Goal: Task Accomplishment & Management: Use online tool/utility

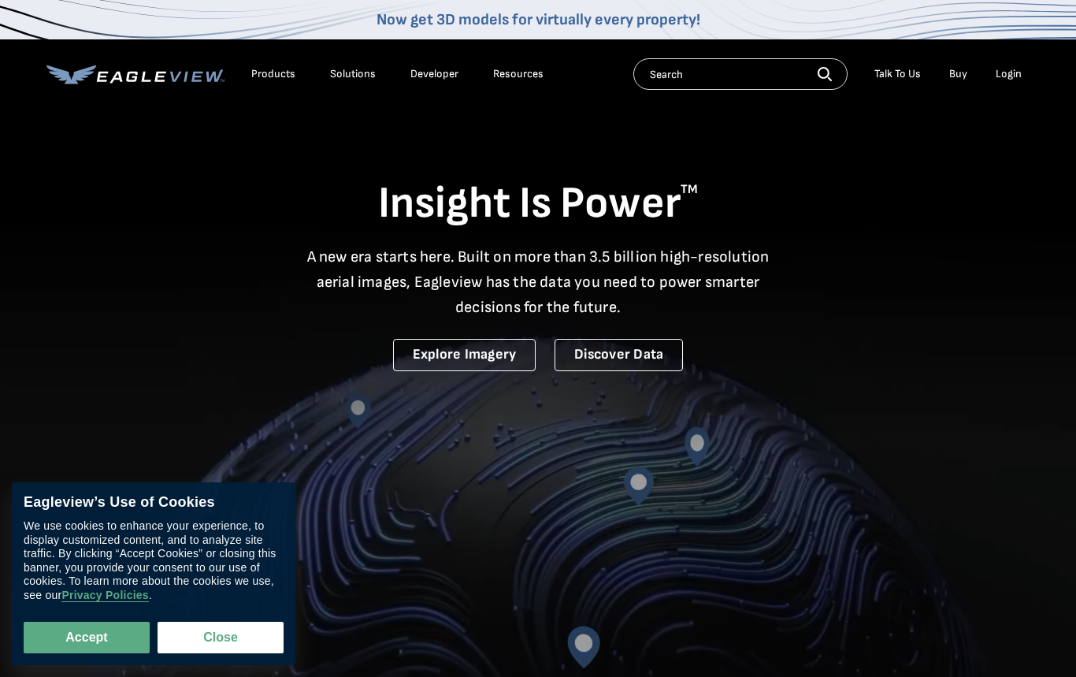
click at [1003, 79] on div "Login" at bounding box center [1009, 74] width 26 height 14
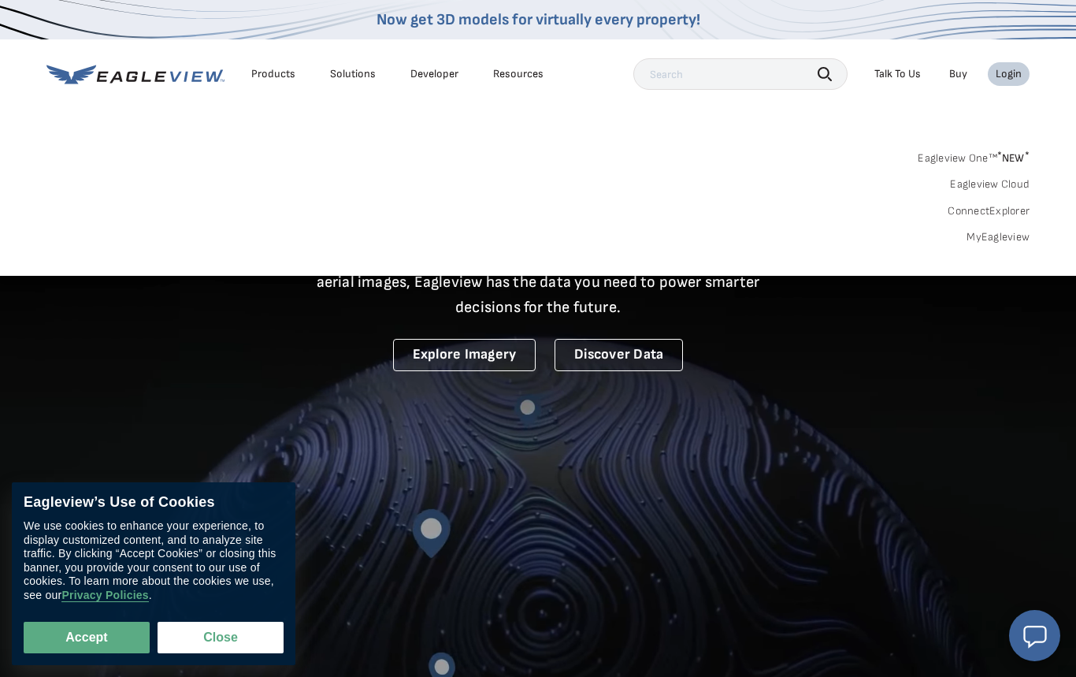
click at [1002, 238] on link "MyEagleview" at bounding box center [998, 237] width 63 height 14
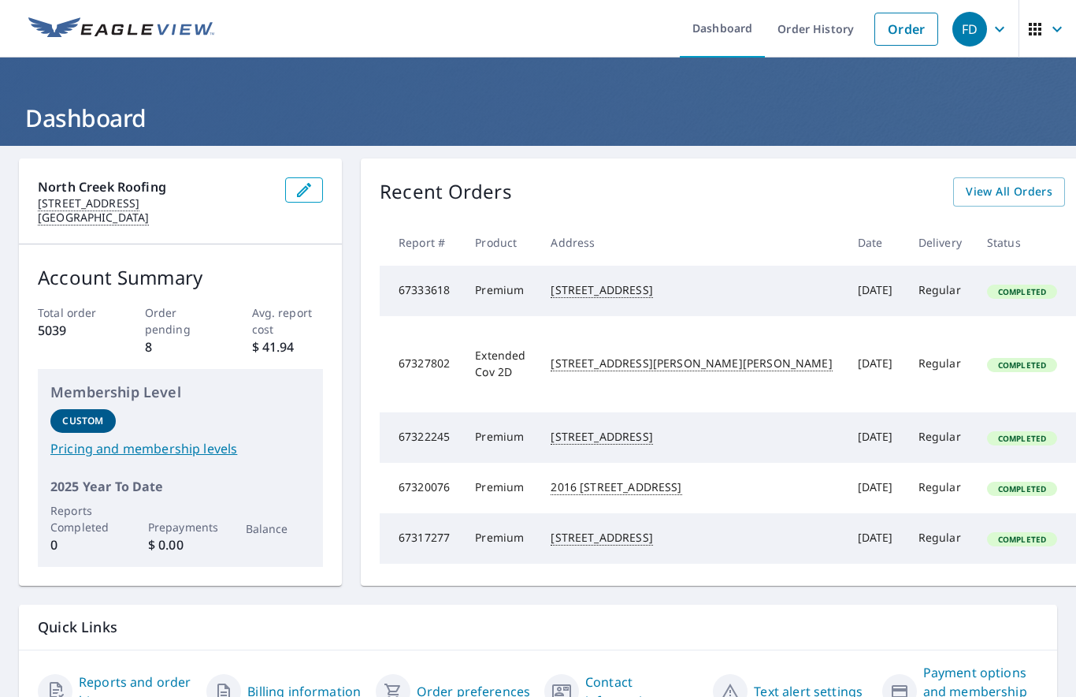
scroll to position [48, 0]
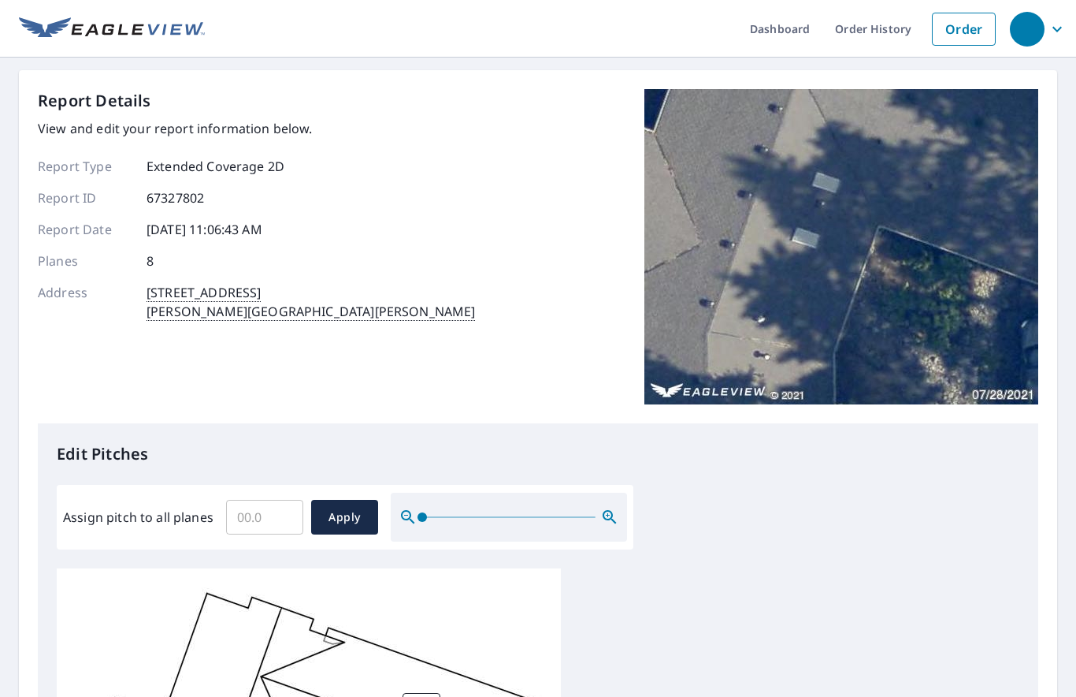
click at [245, 519] on input "Assign pitch to all planes" at bounding box center [264, 517] width 77 height 44
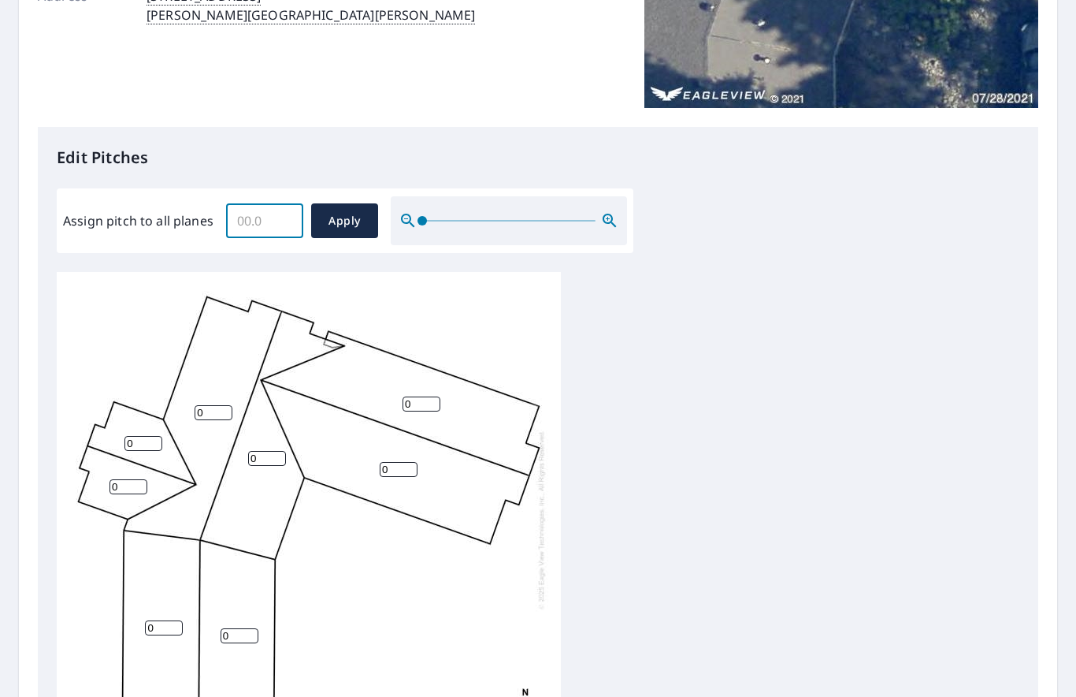
scroll to position [297, 0]
type input "4"
click at [350, 219] on span "Apply" at bounding box center [345, 220] width 42 height 20
type input "4"
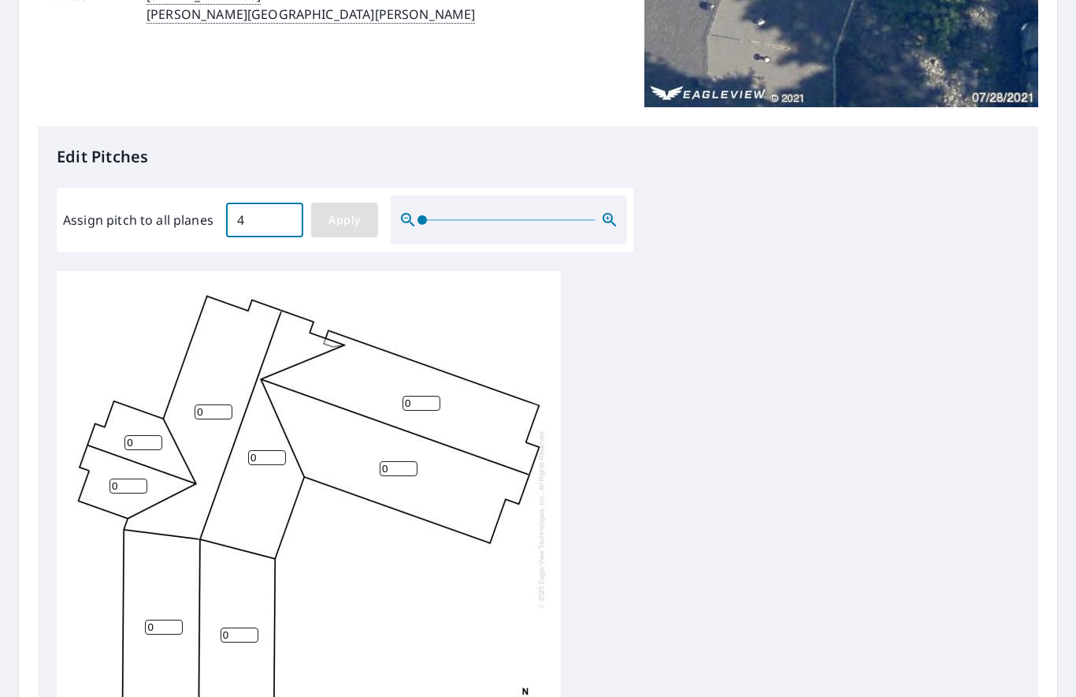
type input "4"
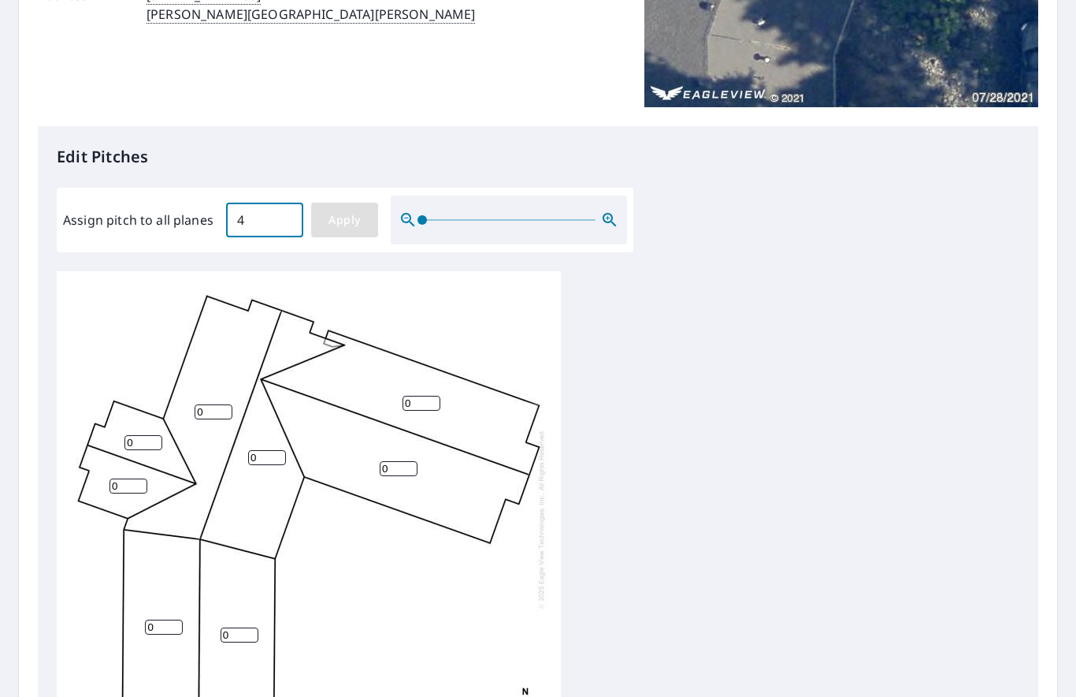
type input "4"
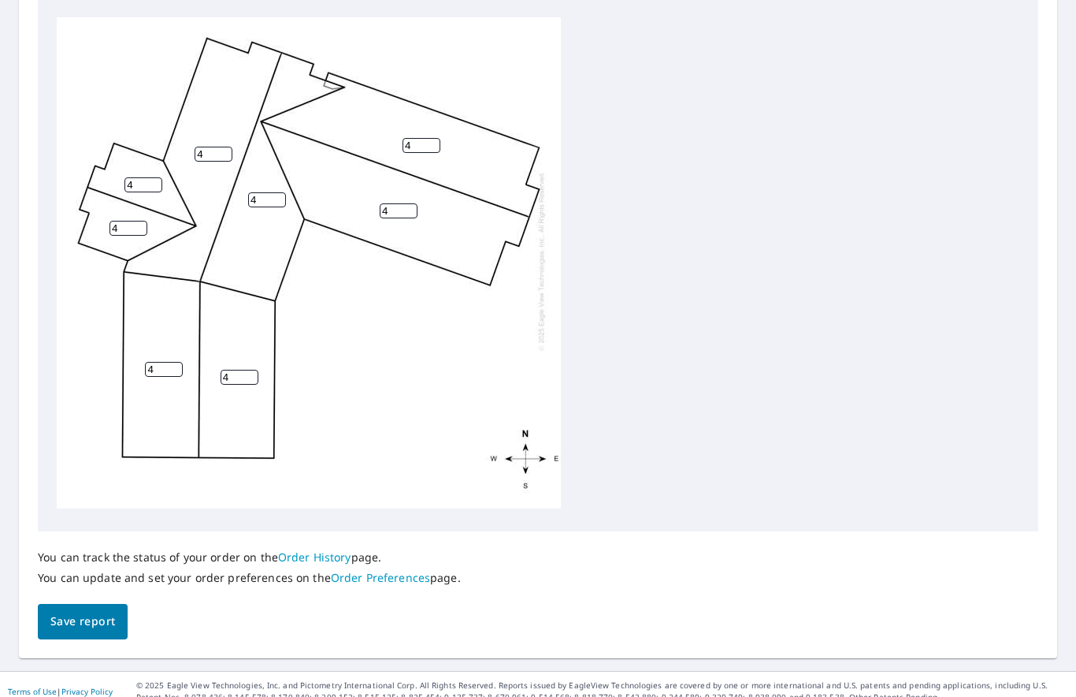
scroll to position [550, 0]
click at [77, 612] on span "Save report" at bounding box center [82, 622] width 65 height 20
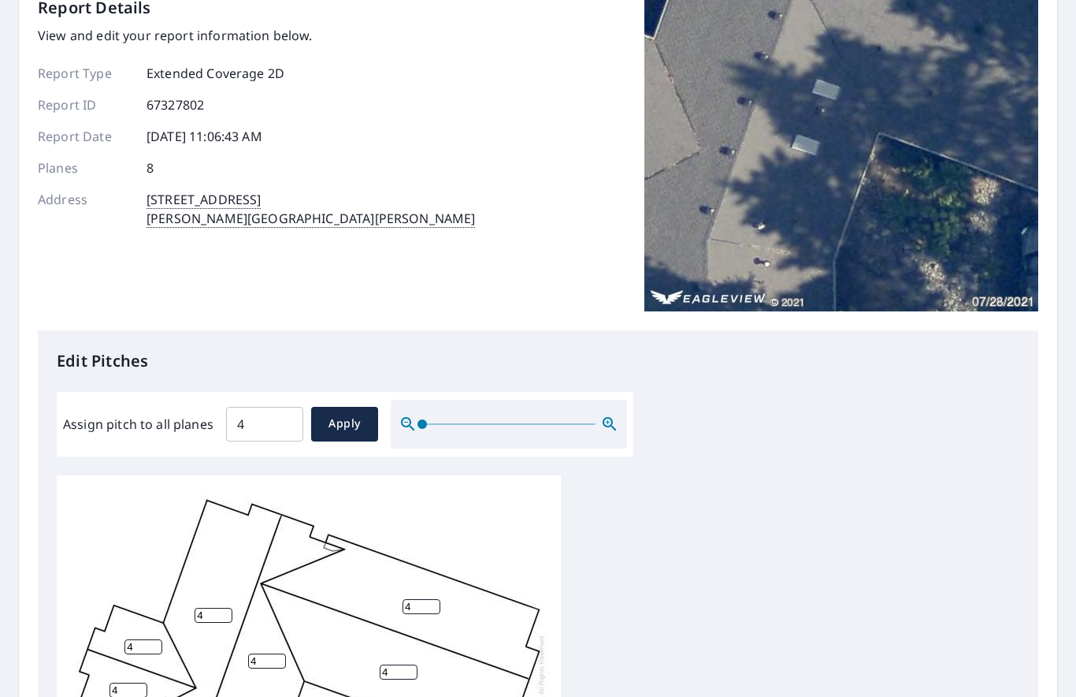
scroll to position [0, 0]
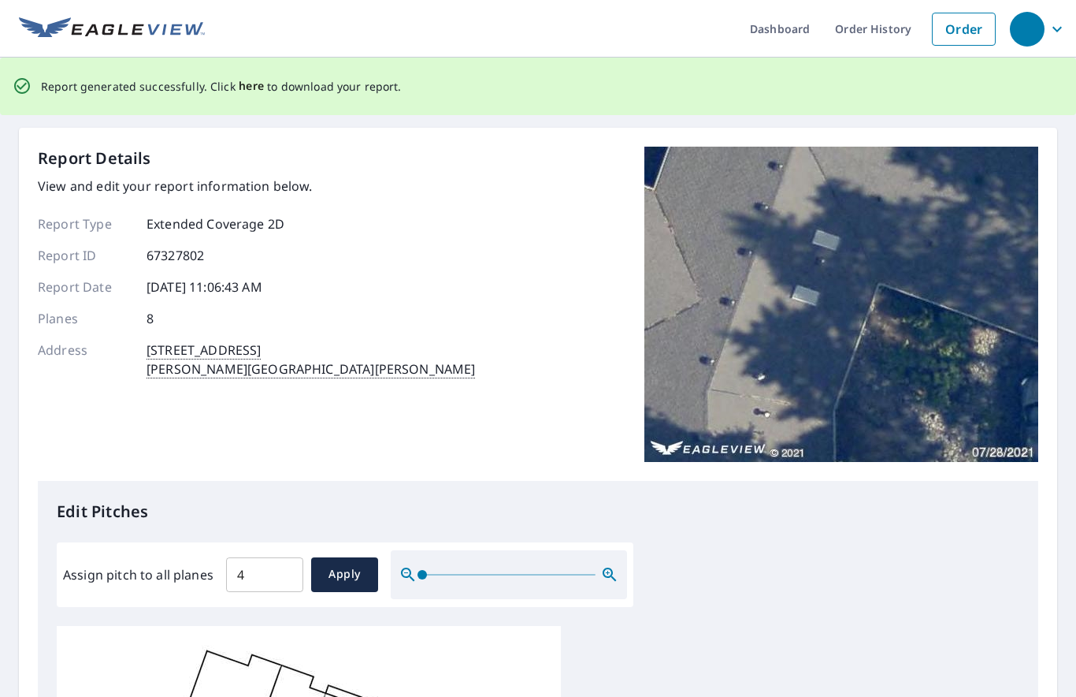
click at [246, 95] on span "here" at bounding box center [252, 86] width 26 height 20
